Goal: Task Accomplishment & Management: Use online tool/utility

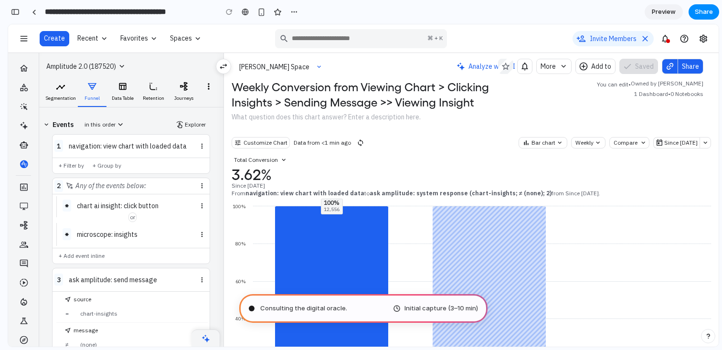
click at [368, 117] on div "What question does this chart answer? Enter a description here." at bounding box center [326, 117] width 189 height 10
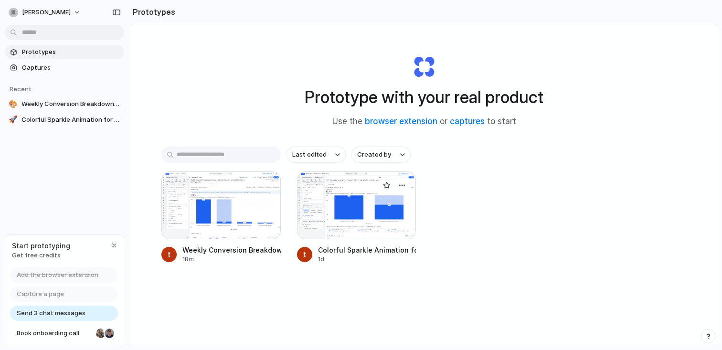
click at [374, 227] on div at bounding box center [356, 206] width 119 height 68
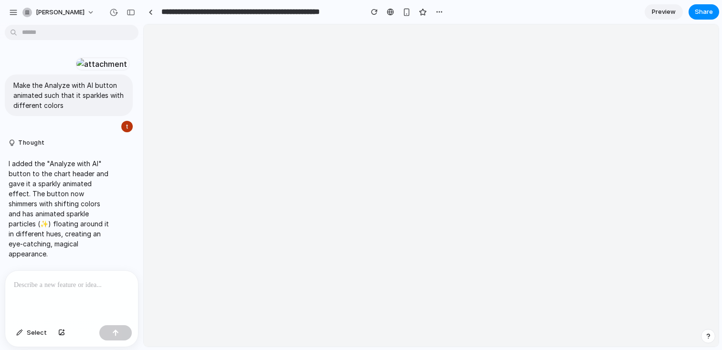
scroll to position [30, 0]
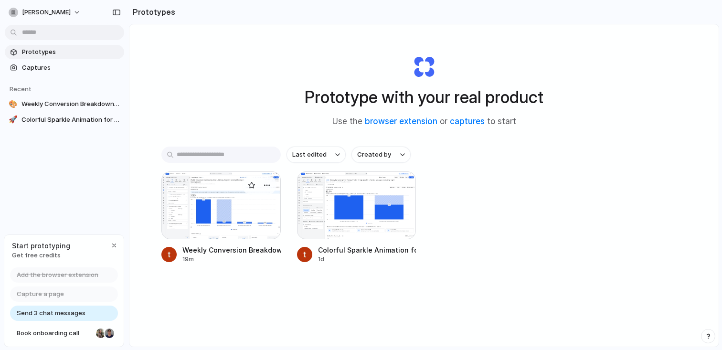
click at [222, 210] on div at bounding box center [220, 206] width 119 height 68
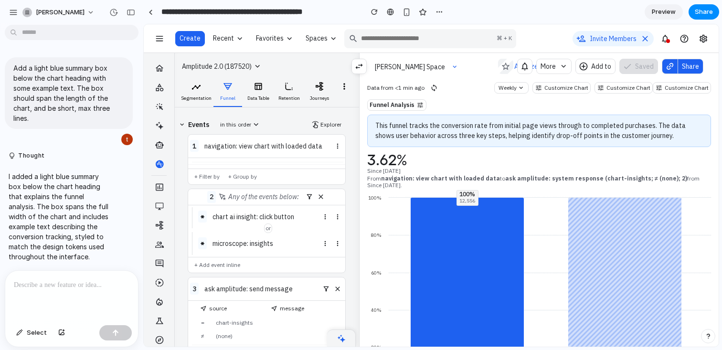
scroll to position [62, 0]
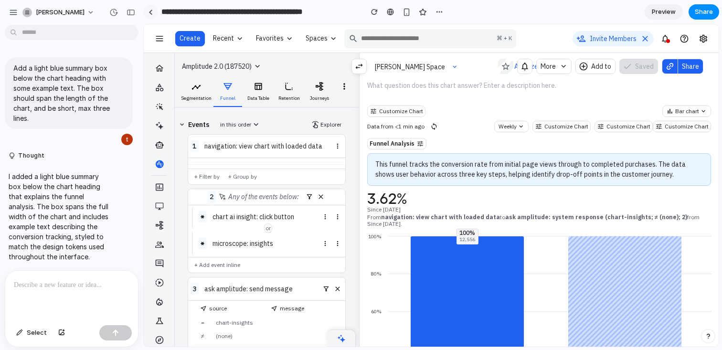
click at [149, 11] on div at bounding box center [151, 12] width 4 height 5
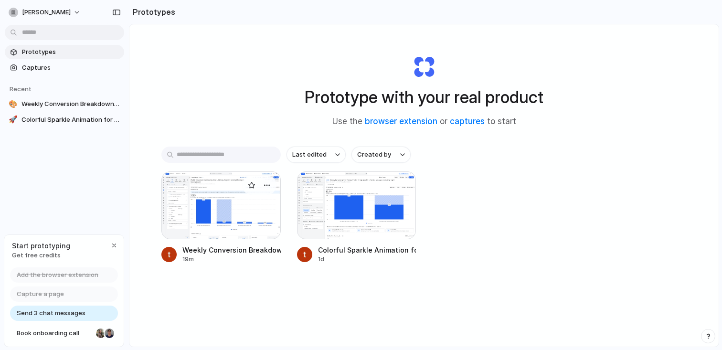
click at [236, 229] on div at bounding box center [220, 206] width 119 height 68
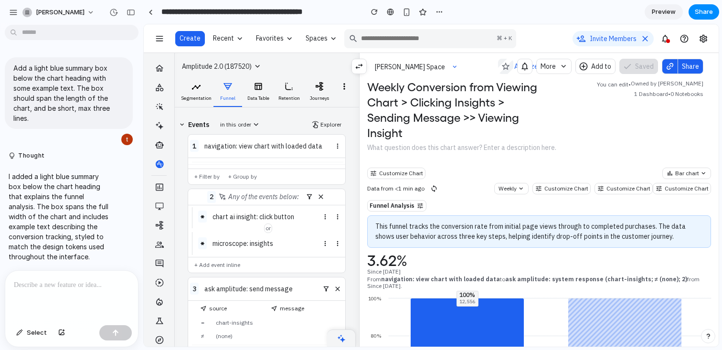
click at [644, 9] on section "**********" at bounding box center [431, 12] width 576 height 24
click at [649, 9] on link "Preview" at bounding box center [664, 11] width 38 height 15
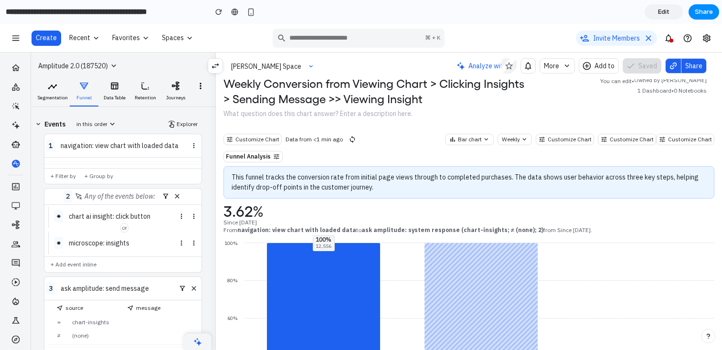
scroll to position [2, 0]
click at [490, 69] on span "Analyze with AI" at bounding box center [492, 66] width 47 height 10
click at [343, 185] on p "This funnel tracks the conversion rate from initial page views through to compl…" at bounding box center [469, 183] width 475 height 20
click at [666, 11] on span "Edit" at bounding box center [663, 12] width 11 height 10
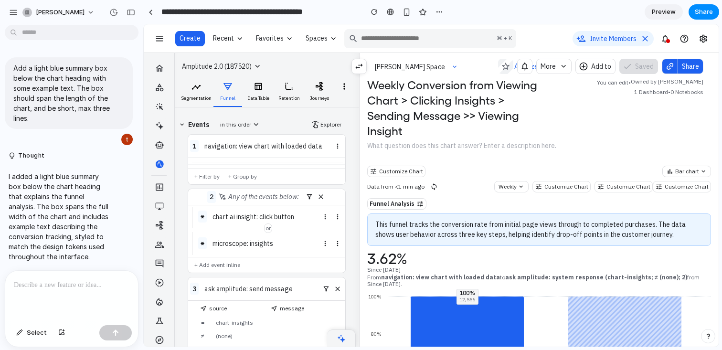
click at [462, 224] on p "This funnel tracks the conversion rate from initial page views through to compl…" at bounding box center [540, 230] width 328 height 20
click at [459, 226] on p "This funnel tracks the conversion rate from initial page views through to compl…" at bounding box center [540, 230] width 328 height 20
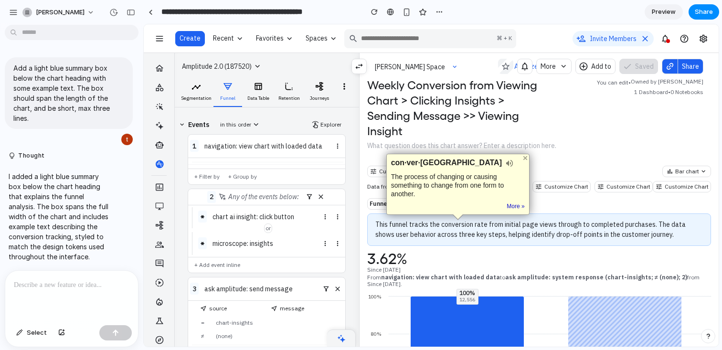
click at [429, 223] on p "This funnel tracks the conversion rate from initial page views through to compl…" at bounding box center [540, 230] width 328 height 20
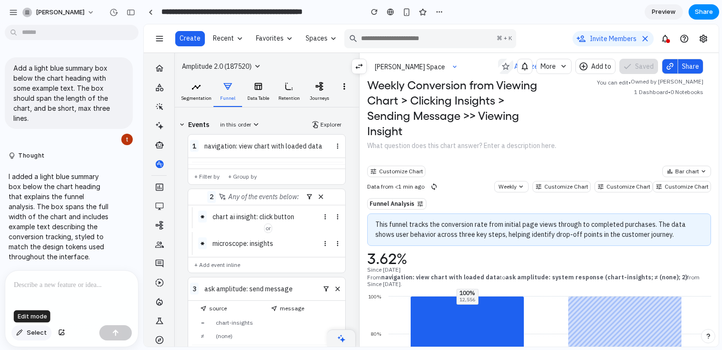
click at [23, 333] on div "button" at bounding box center [19, 333] width 7 height 6
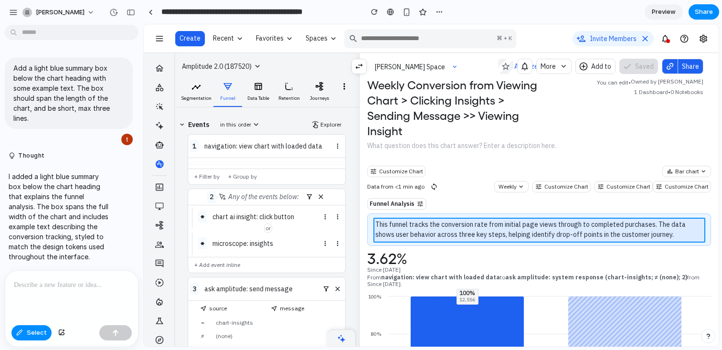
click at [405, 222] on div at bounding box center [431, 186] width 575 height 322
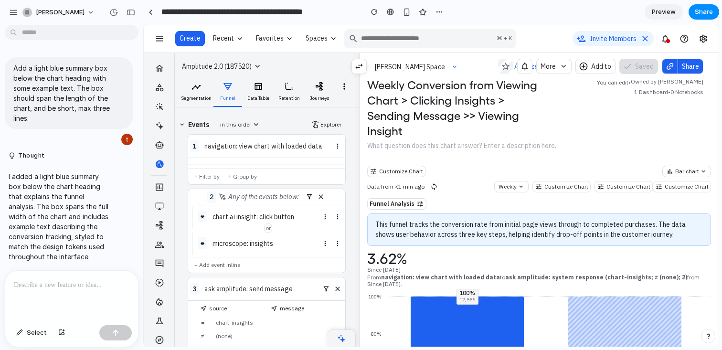
click at [660, 16] on span "Preview" at bounding box center [664, 12] width 24 height 10
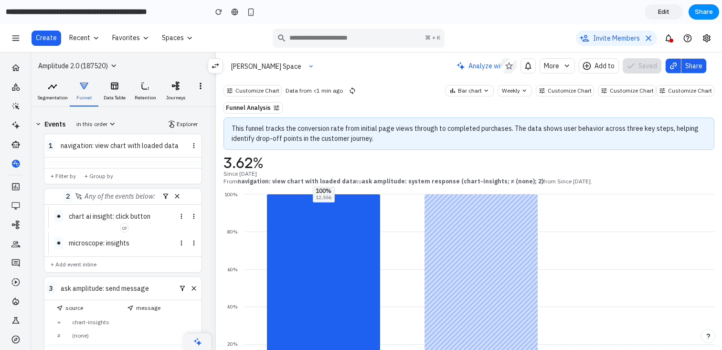
scroll to position [51, 0]
